Goal: Information Seeking & Learning: Learn about a topic

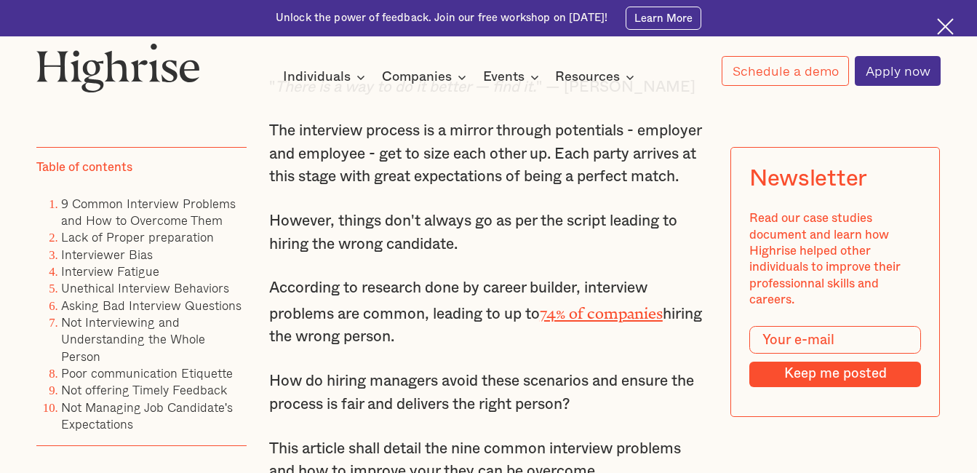
scroll to position [873, 0]
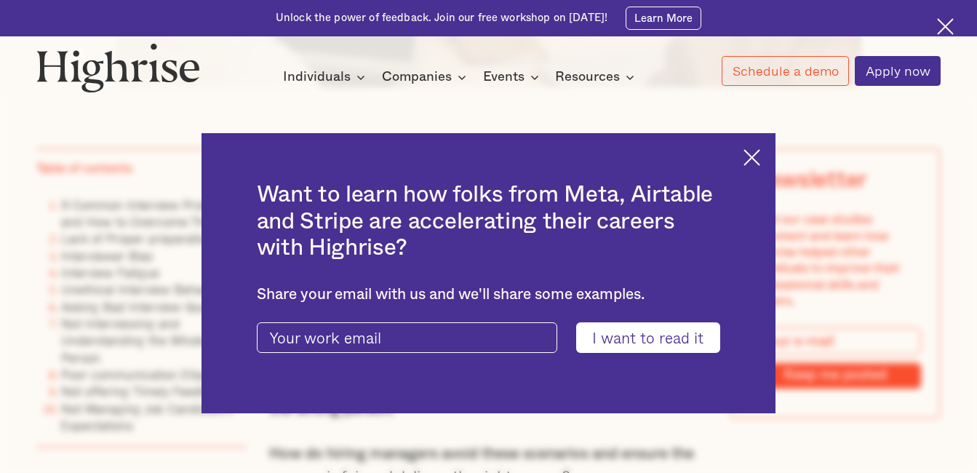
click at [760, 157] on img at bounding box center [751, 157] width 17 height 17
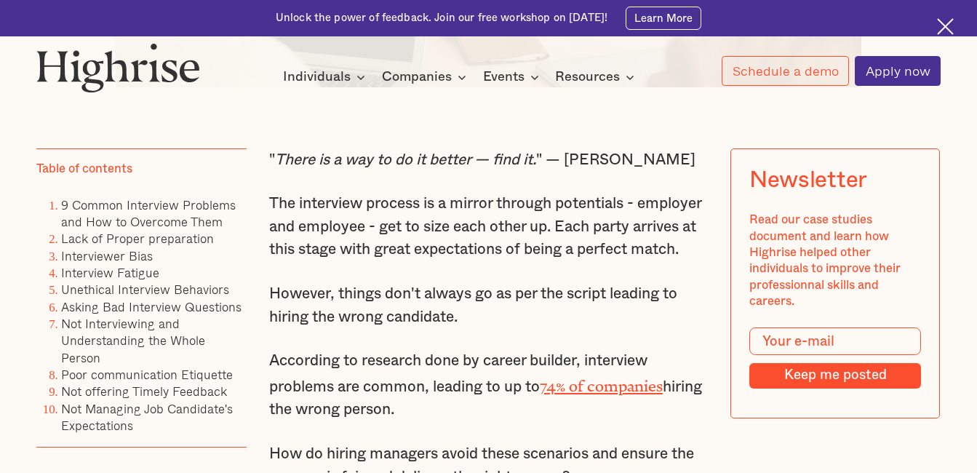
drag, startPoint x: 270, startPoint y: 212, endPoint x: 492, endPoint y: 434, distance: 314.2
copy div "The interview process is a mirror through potentials - employer and employee - …"
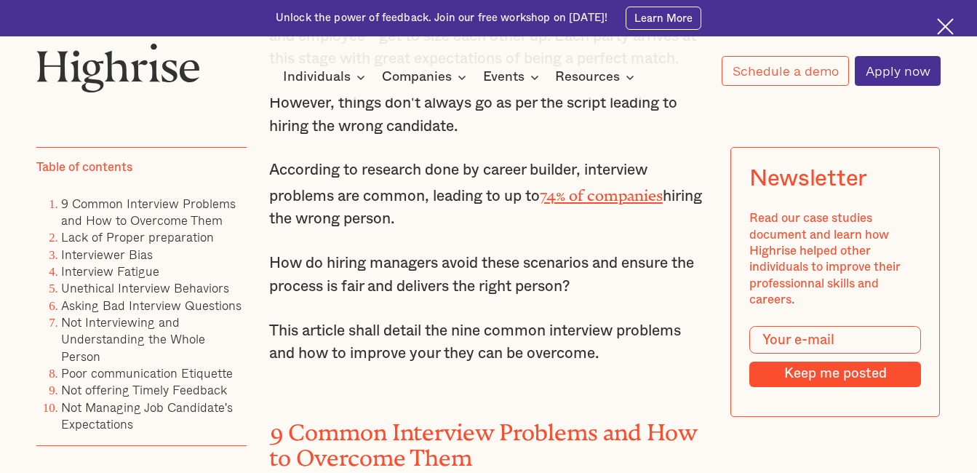
scroll to position [1091, 0]
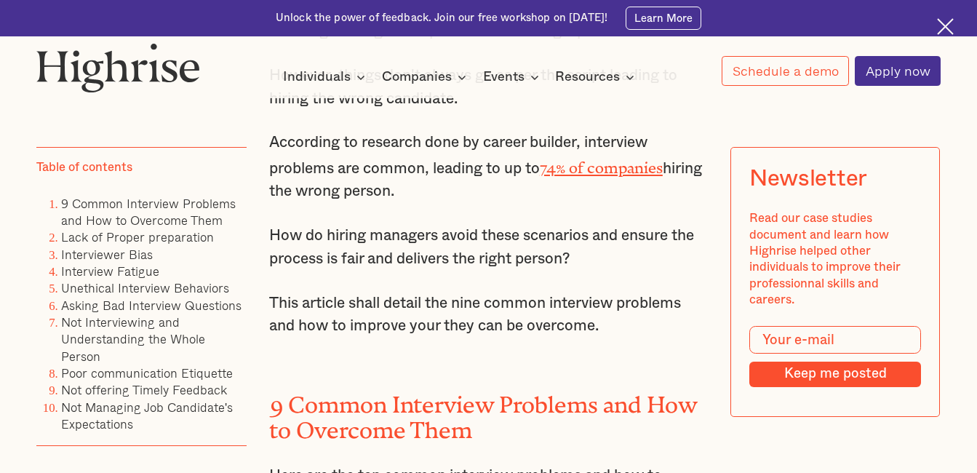
copy div "The interview process is a mirror through potentials - employer and employee - …"
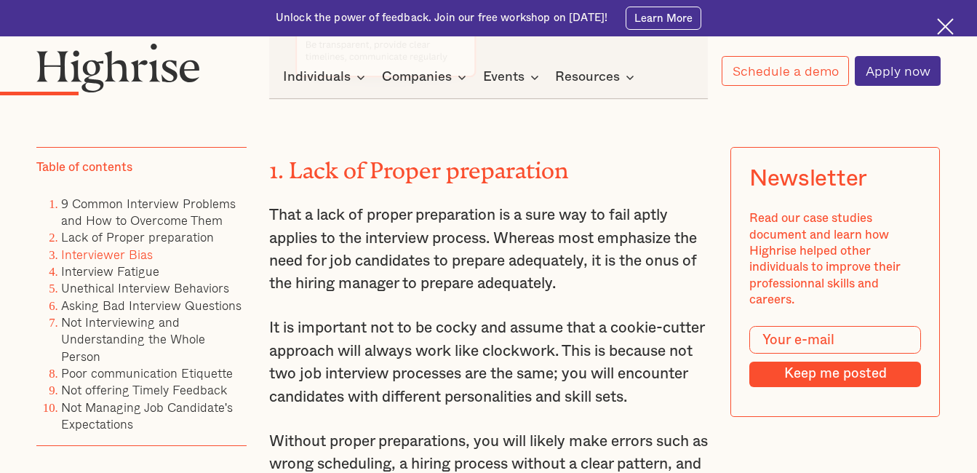
scroll to position [2254, 0]
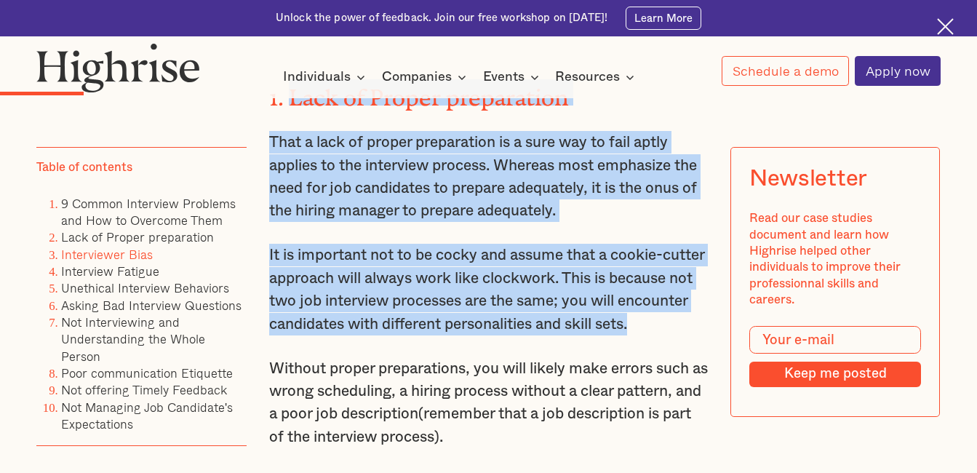
drag, startPoint x: 287, startPoint y: 132, endPoint x: 649, endPoint y: 385, distance: 442.0
copy div "Lack of Proper preparation That a lack of proper preparation is a sure way to f…"
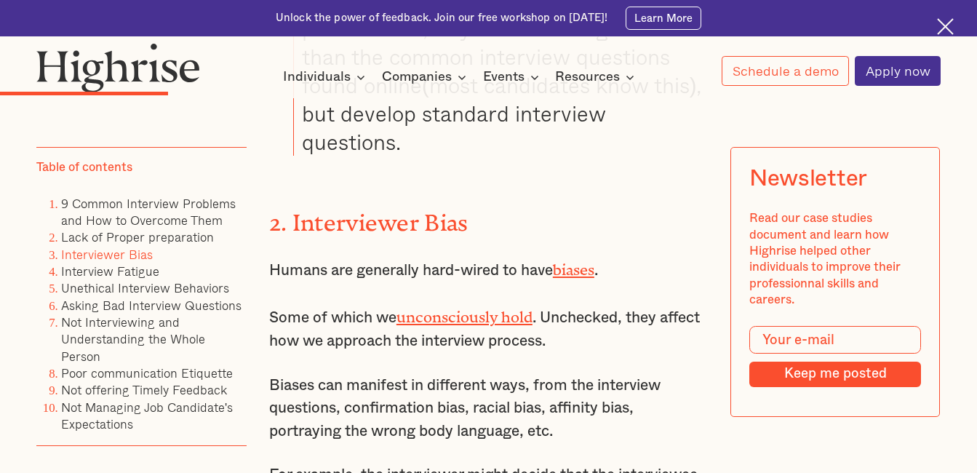
scroll to position [3418, 0]
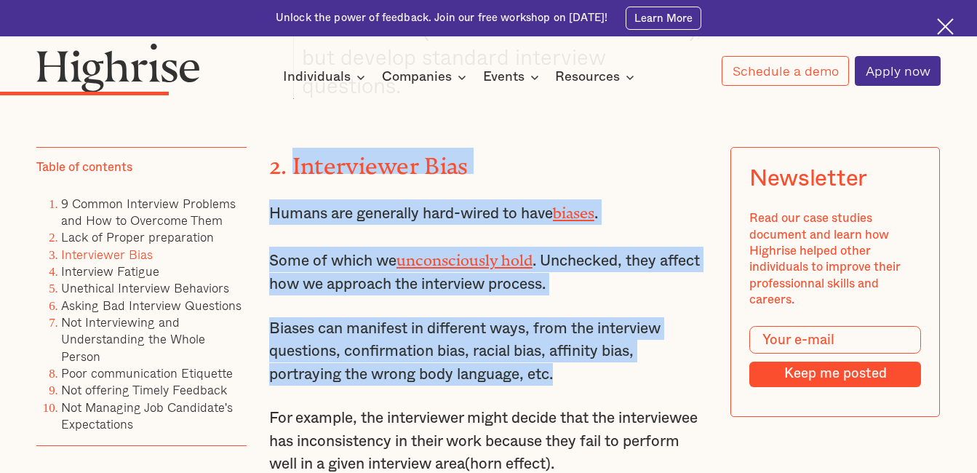
drag, startPoint x: 289, startPoint y: 200, endPoint x: 577, endPoint y: 417, distance: 360.4
click at [577, 417] on div "" There is a way to do it better — find it. " — [PERSON_NAME] The interview pro…" at bounding box center [488, 76] width 439 height 4947
copy div "Interviewer Bias Humans are generally hard-wired to have biases . Some of which…"
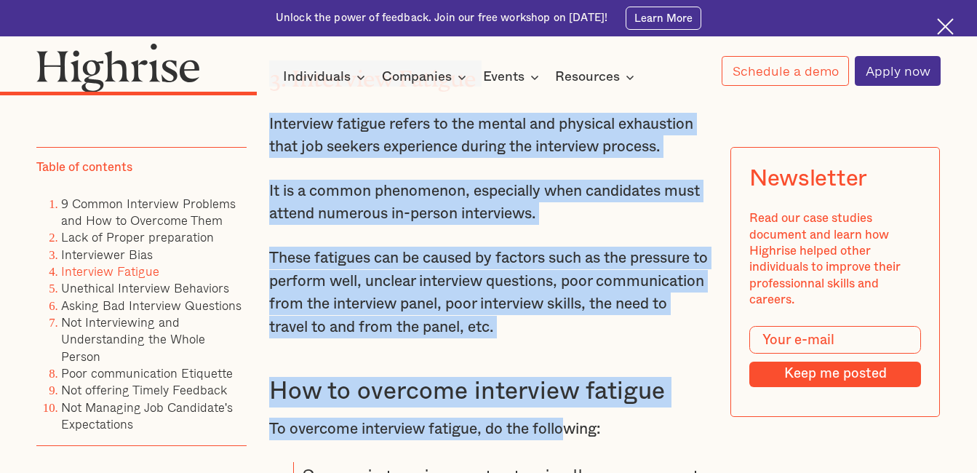
scroll to position [4631, 0]
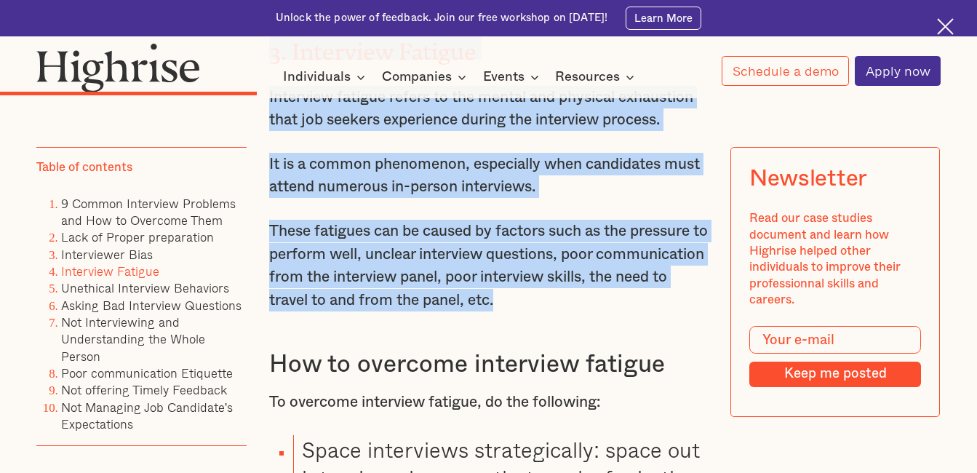
drag, startPoint x: 270, startPoint y: 217, endPoint x: 583, endPoint y: 353, distance: 342.0
copy div "3. Interview Fatigue Interview fatigue refers to the mental and physical exhaus…"
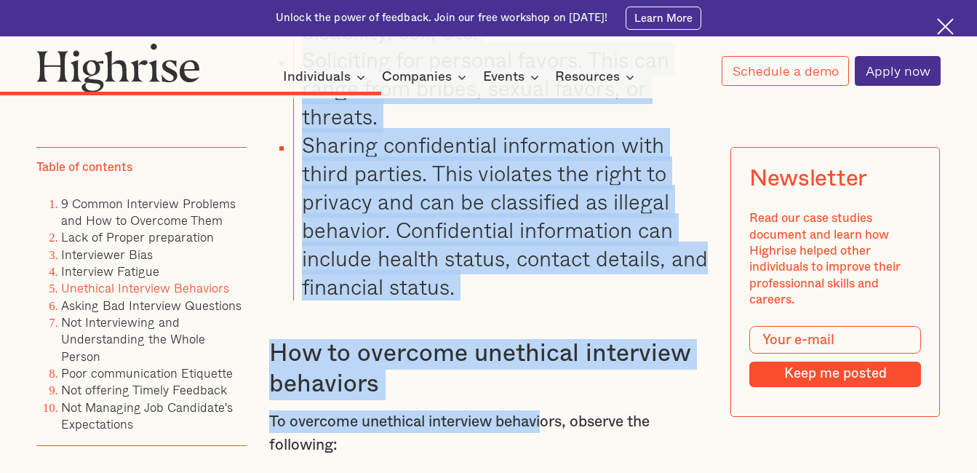
scroll to position [6383, 0]
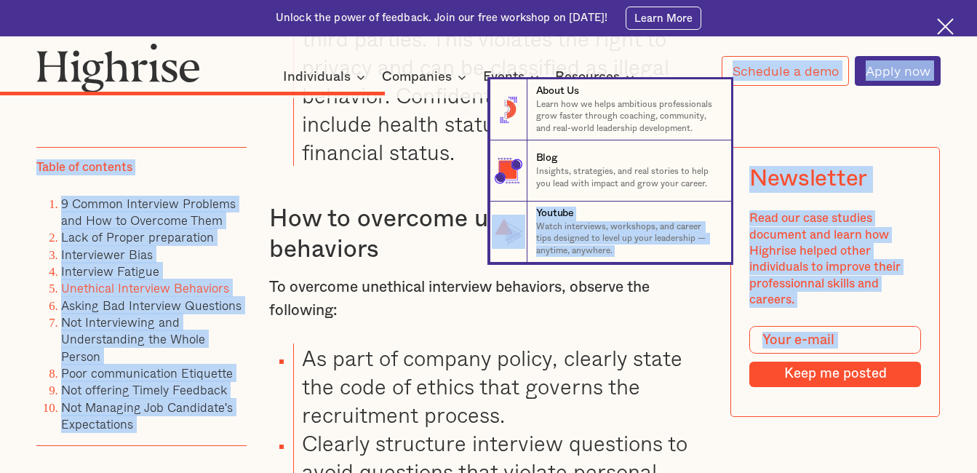
drag, startPoint x: 269, startPoint y: 177, endPoint x: 425, endPoint y: 208, distance: 158.7
drag, startPoint x: 425, startPoint y: 208, endPoint x: 420, endPoint y: 228, distance: 20.1
click at [420, 228] on nav "8 About Us Learn how we helps ambitious professionals grow faster through coach…" at bounding box center [488, 170] width 977 height 183
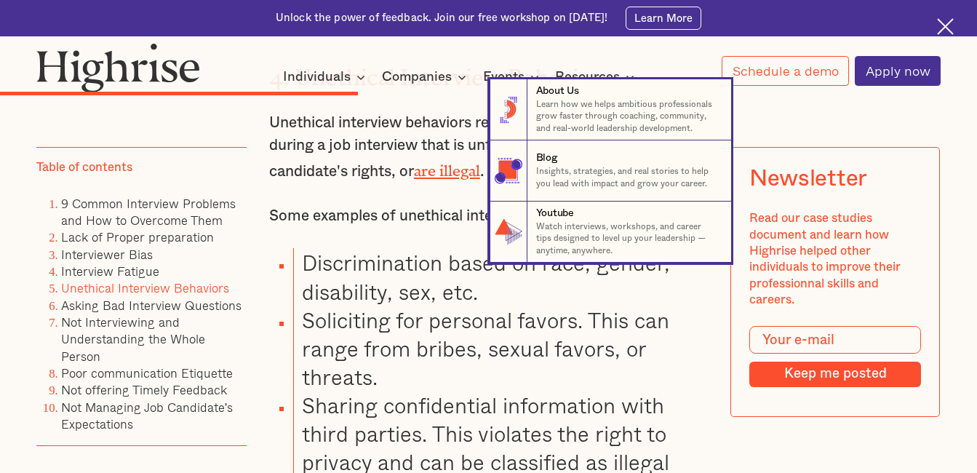
scroll to position [5947, 0]
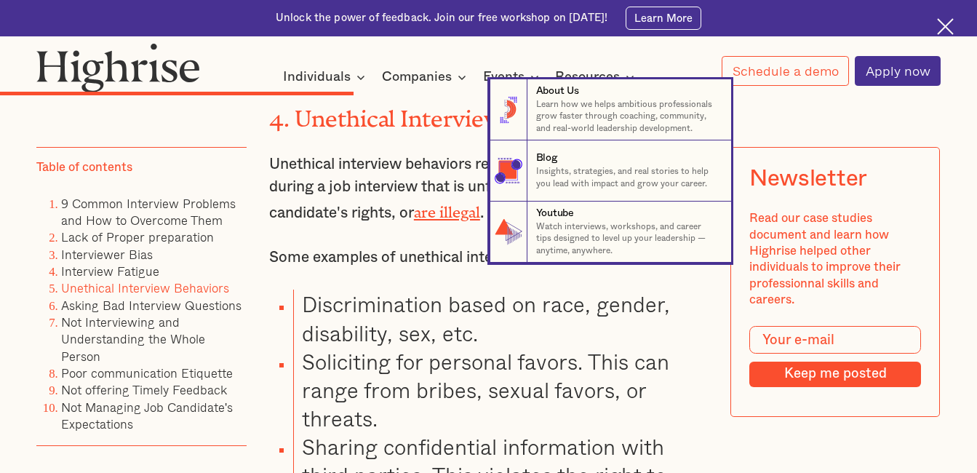
click at [369, 223] on nav "8 About Us Learn how we helps ambitious professionals grow faster through coach…" at bounding box center [488, 170] width 977 height 183
click at [272, 169] on nav "8 About Us Learn how we helps ambitious professionals grow faster through coach…" at bounding box center [488, 170] width 977 height 183
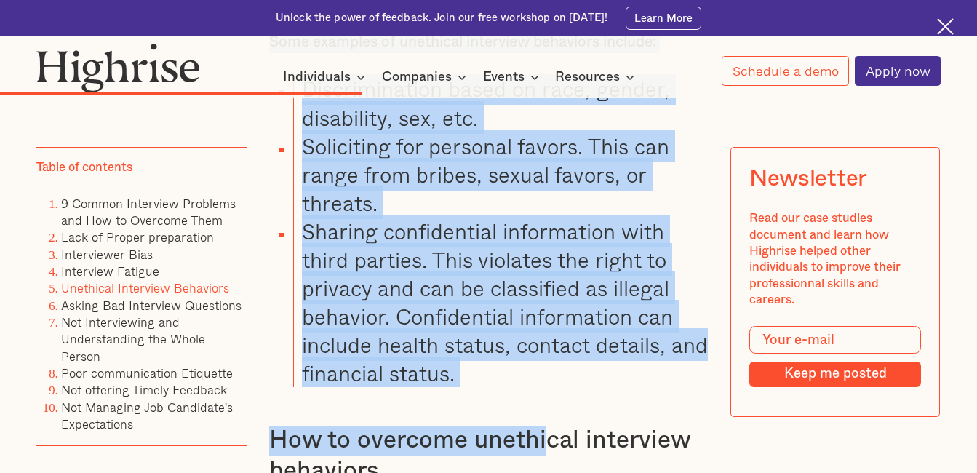
scroll to position [6278, 0]
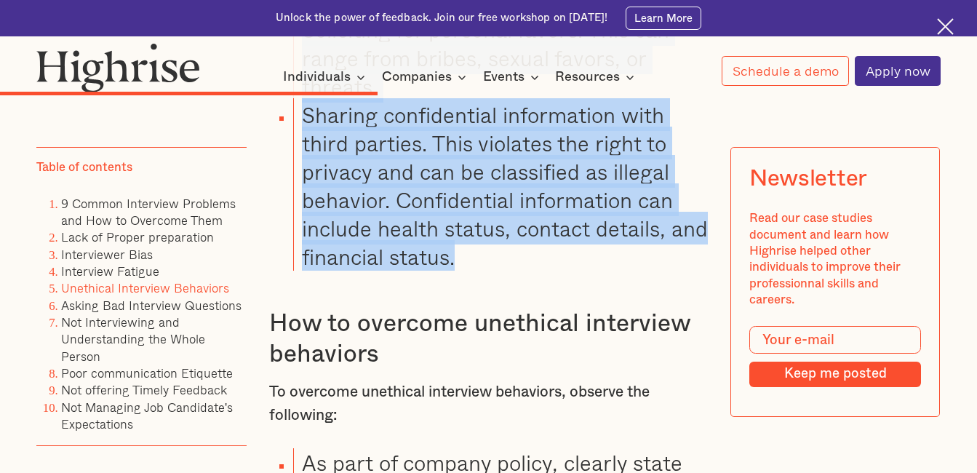
drag, startPoint x: 270, startPoint y: 169, endPoint x: 519, endPoint y: 311, distance: 286.3
copy div "4. Unethical Interview Behaviors Unethical interview behaviors refer to any pra…"
